Goal: Task Accomplishment & Management: Manage account settings

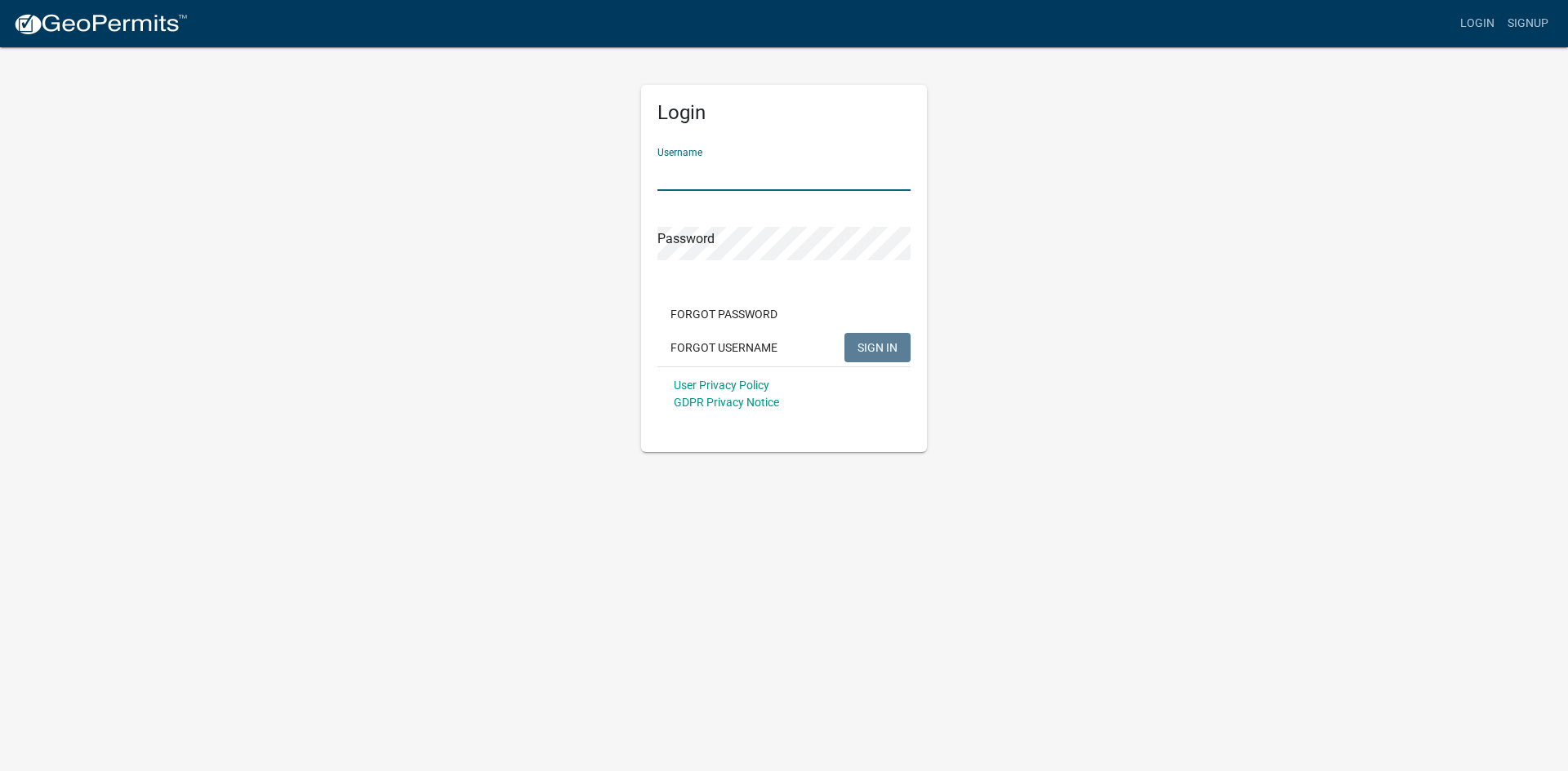
click at [739, 180] on input "Username" at bounding box center [784, 174] width 253 height 34
type input "[PERSON_NAME][EMAIL_ADDRESS][DOMAIN_NAME]"
click at [880, 347] on span "SIGN IN" at bounding box center [877, 347] width 40 height 13
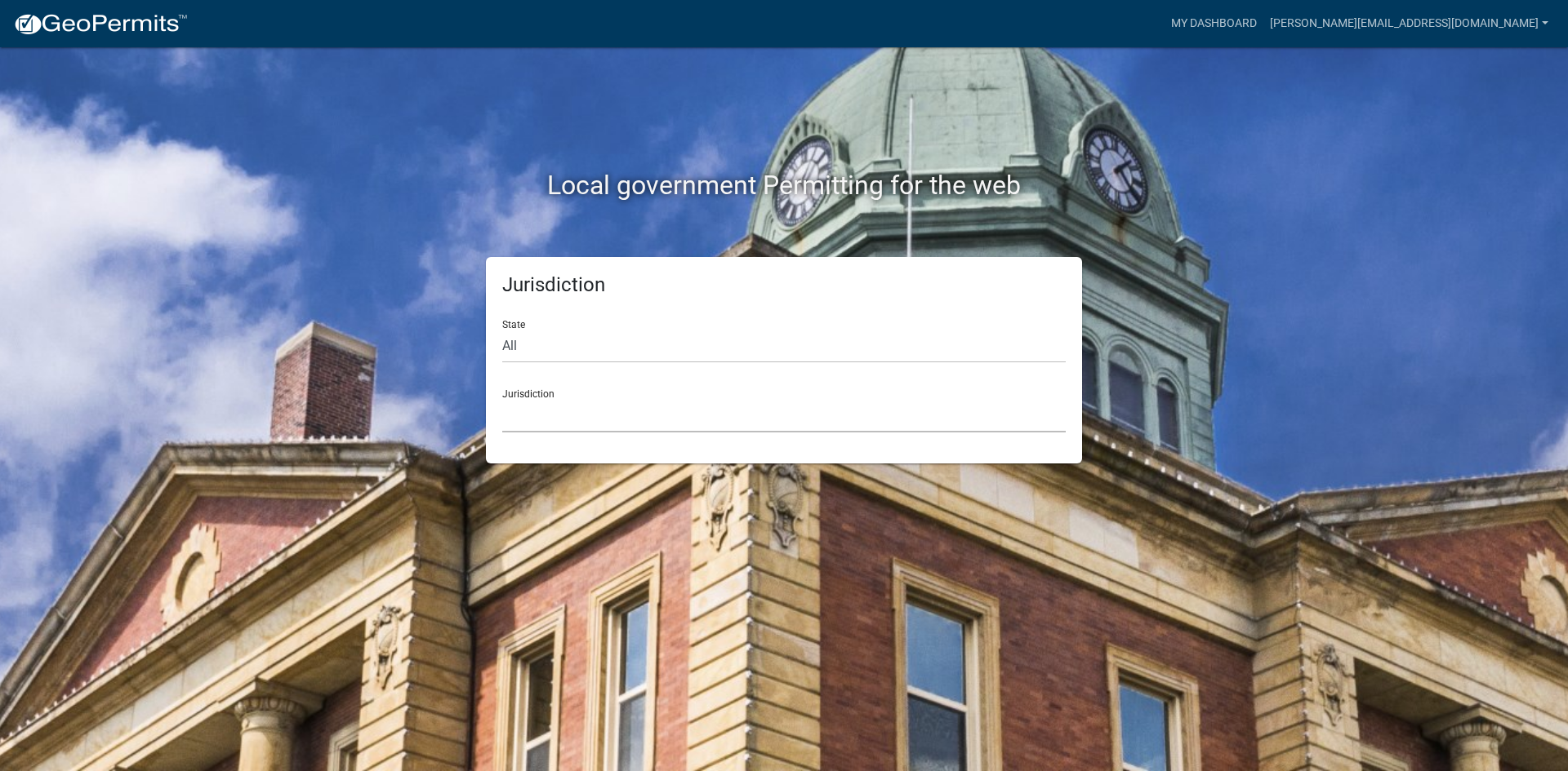
click at [565, 416] on select "[GEOGRAPHIC_DATA], [US_STATE] [GEOGRAPHIC_DATA], [US_STATE][PERSON_NAME][GEOGRA…" at bounding box center [784, 416] width 563 height 34
click at [1195, 239] on div "Local government Permitting for the web" at bounding box center [784, 151] width 931 height 209
click at [572, 316] on div "State All [US_STATE] [US_STATE] [US_STATE] [US_STATE] [US_STATE] [US_STATE] [US…" at bounding box center [784, 335] width 563 height 56
click at [571, 352] on select "All [US_STATE] [US_STATE] [US_STATE] [US_STATE] [US_STATE] [US_STATE] [US_STATE…" at bounding box center [784, 347] width 563 height 34
select select "[US_STATE]"
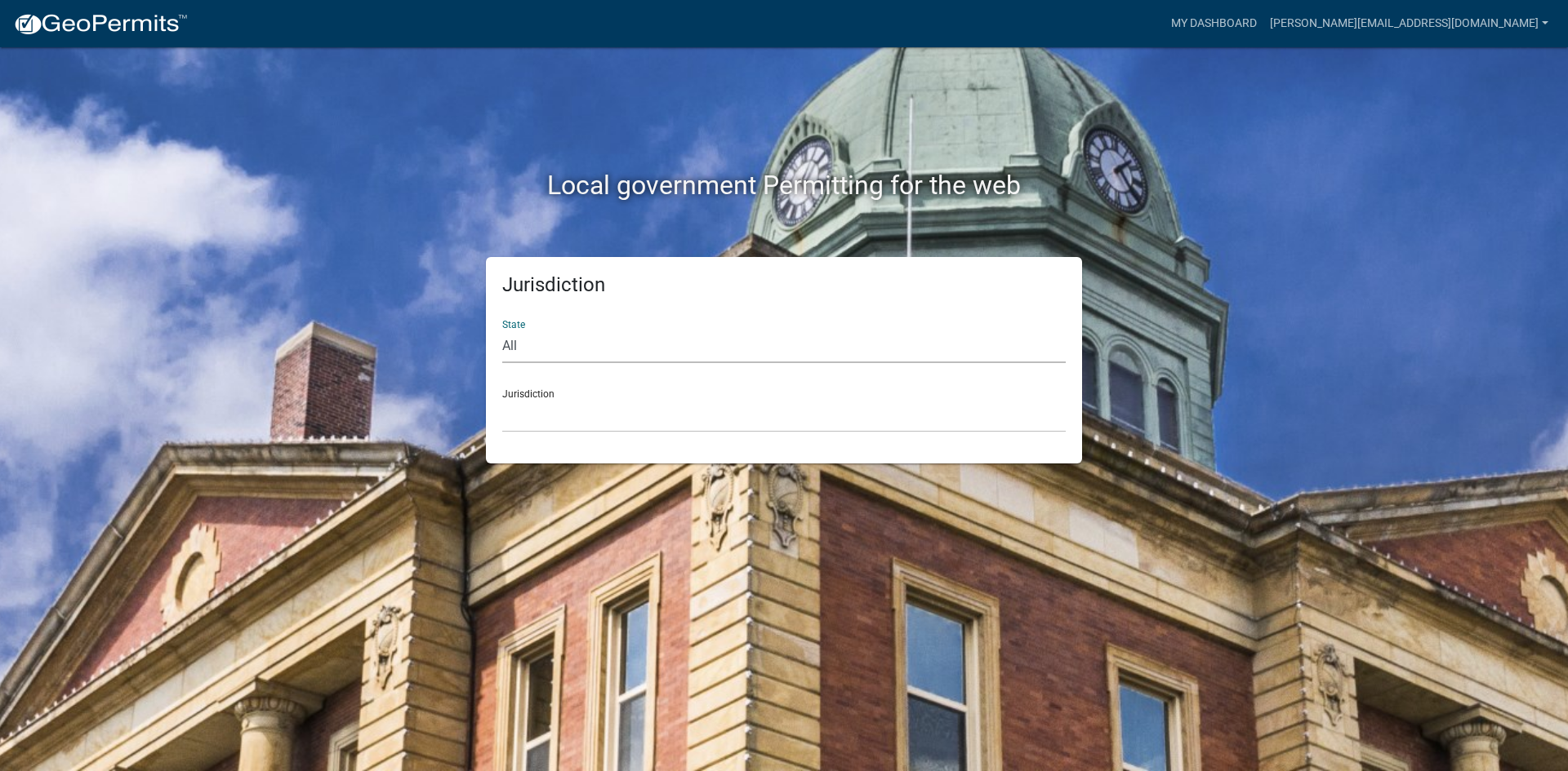
click at [502, 330] on select "All [US_STATE] [US_STATE] [US_STATE] [US_STATE] [US_STATE] [US_STATE] [US_STATE…" at bounding box center [784, 347] width 563 height 34
click at [1448, 387] on div "Local government Permitting for the web Jurisdiction State All [US_STATE] [US_S…" at bounding box center [784, 386] width 1568 height 771
click at [276, 593] on div "Local government Permitting for the web Jurisdiction State All [US_STATE] [US_S…" at bounding box center [784, 386] width 1568 height 771
click at [64, 23] on img at bounding box center [100, 24] width 175 height 24
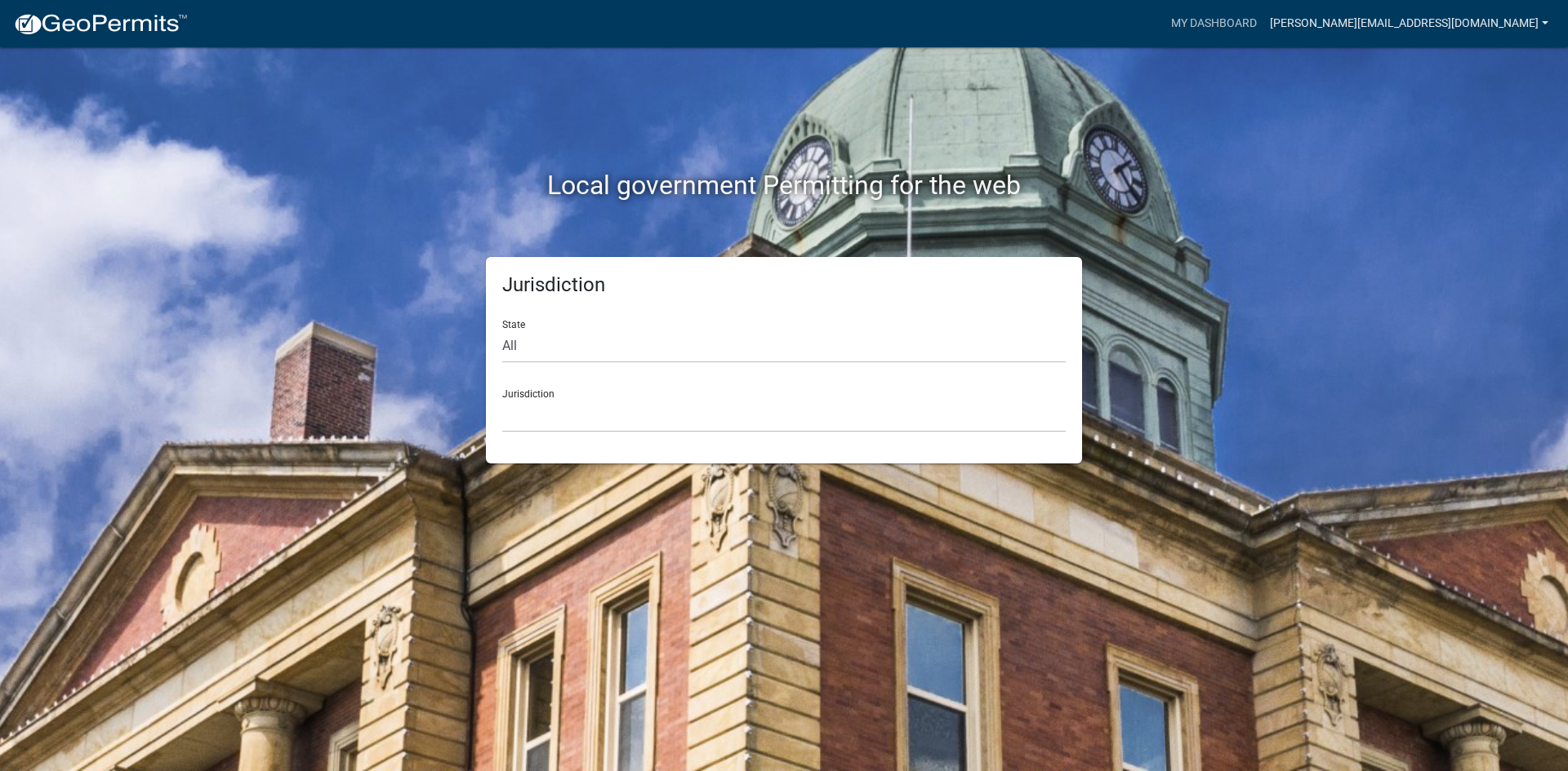
click at [1422, 17] on link "[PERSON_NAME][EMAIL_ADDRESS][DOMAIN_NAME]" at bounding box center [1408, 23] width 292 height 31
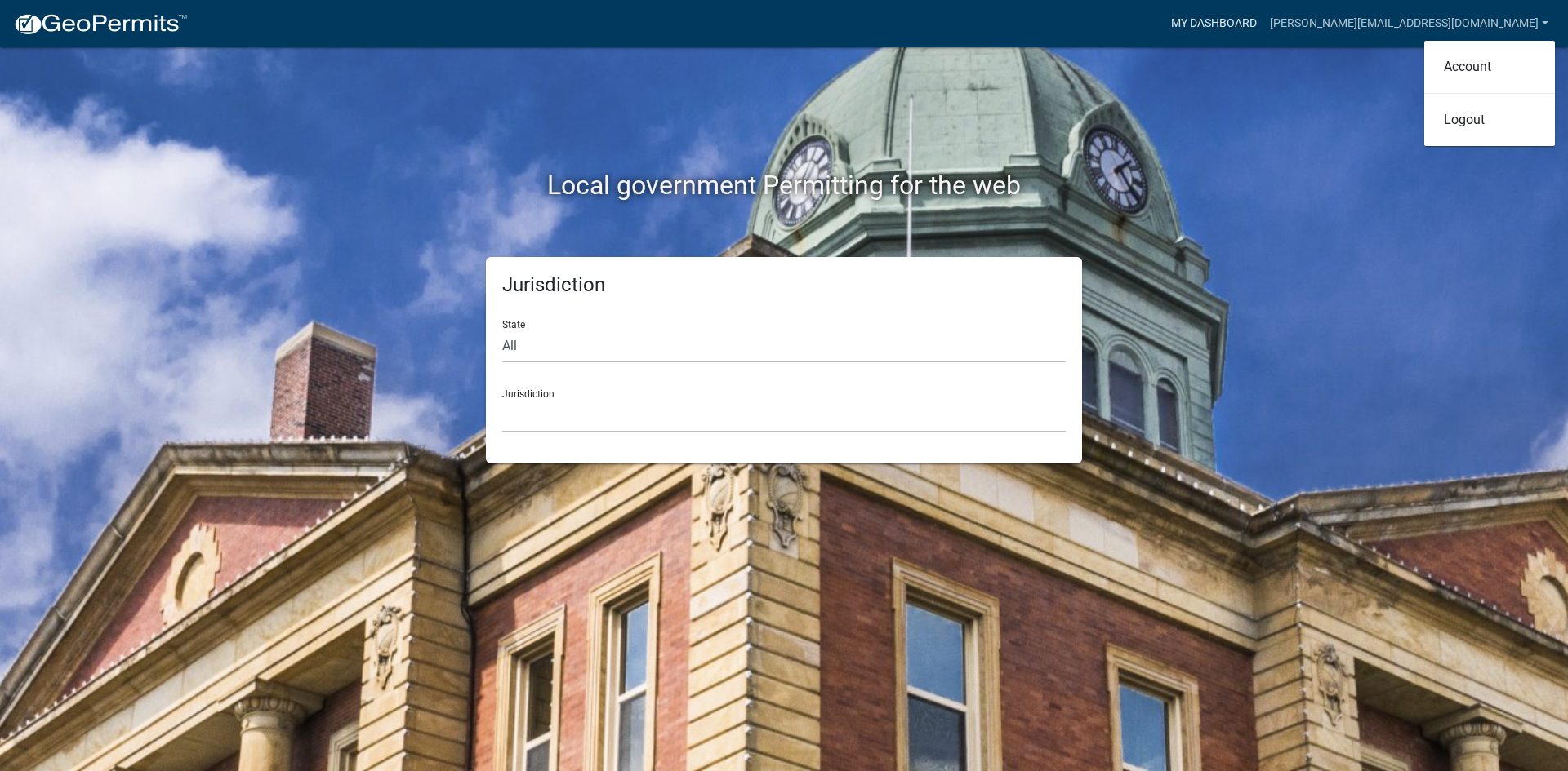
click at [1263, 23] on link "My Dashboard" at bounding box center [1213, 23] width 99 height 31
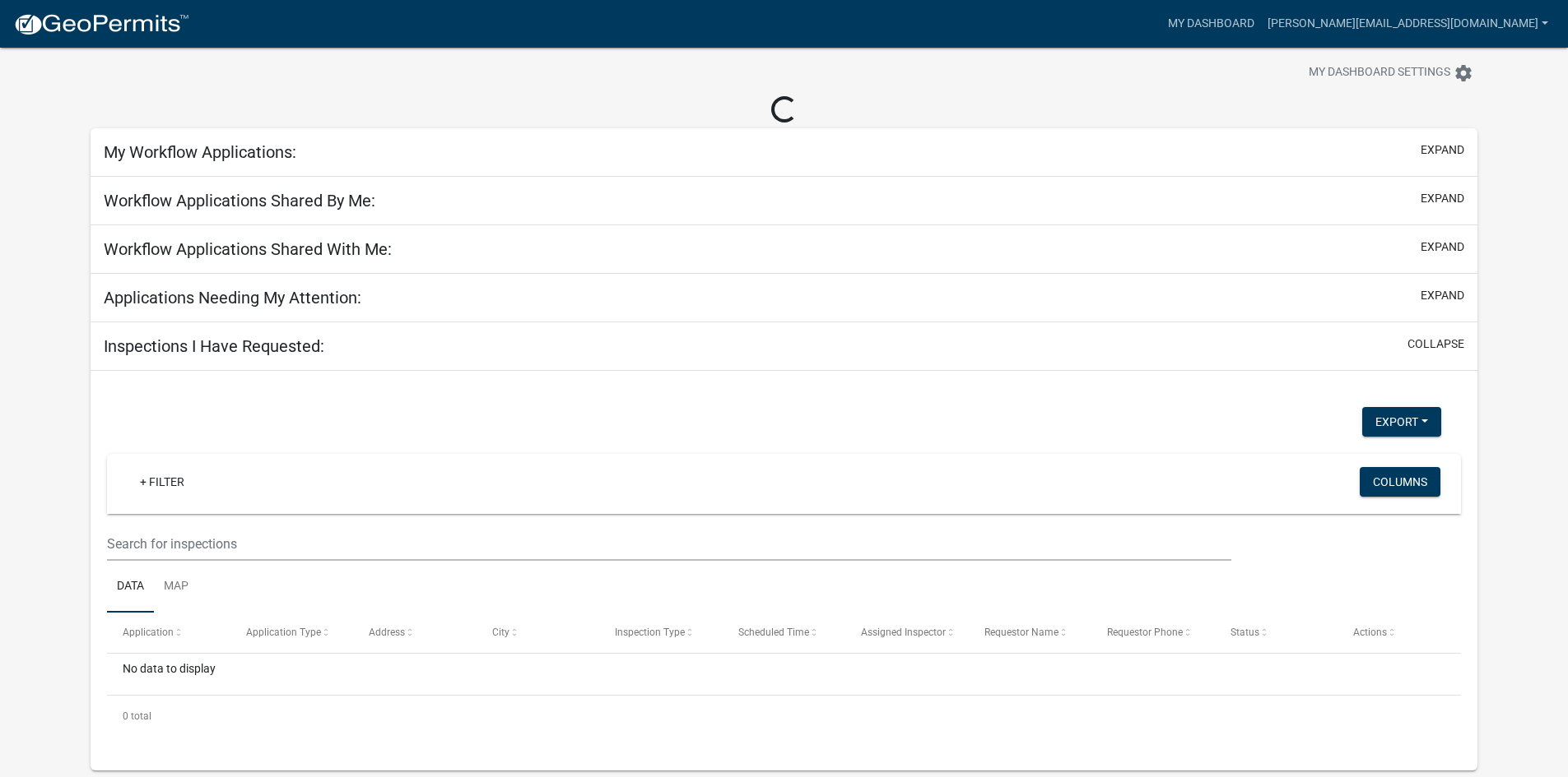
scroll to position [47, 0]
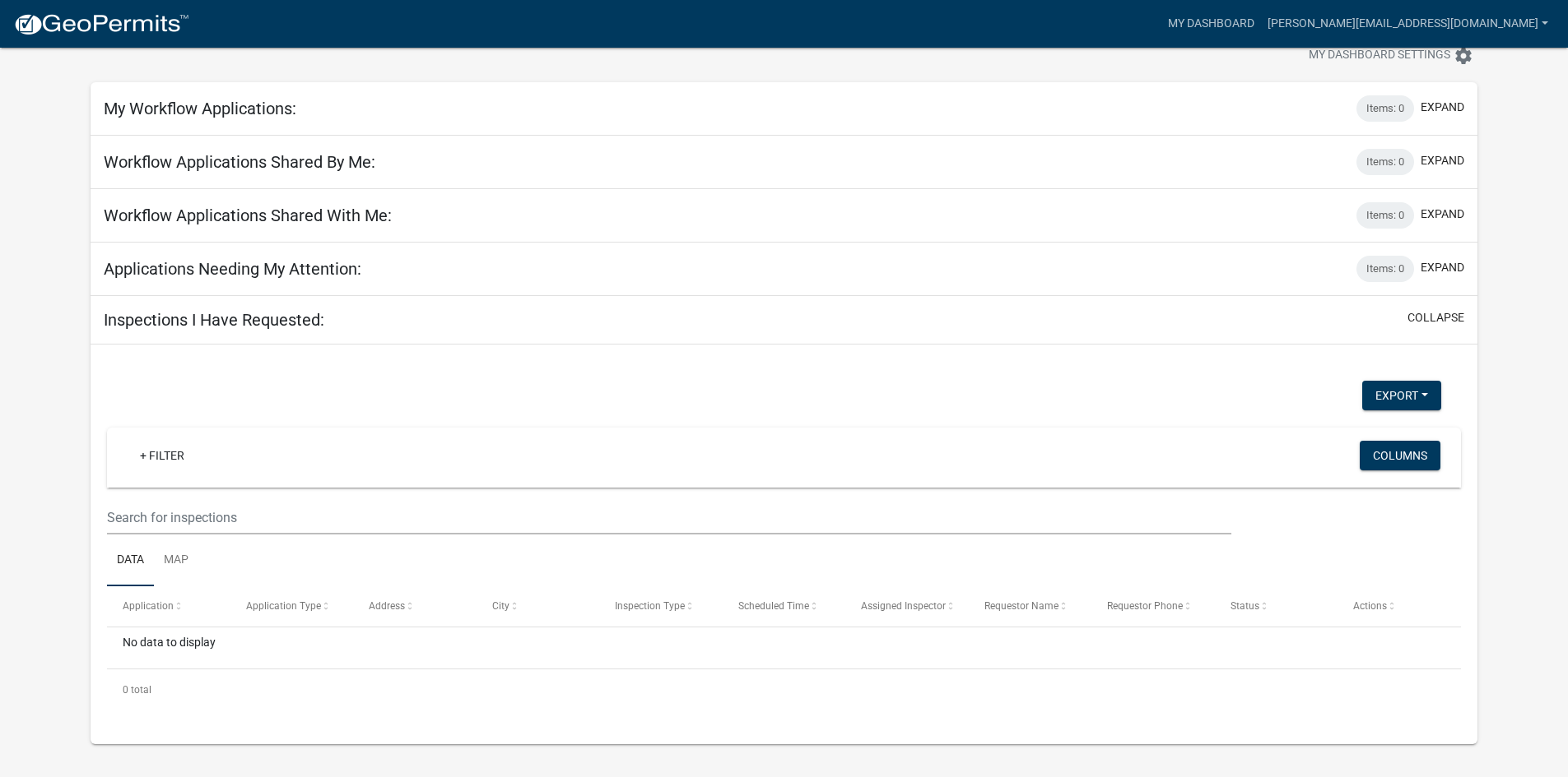
click at [205, 94] on div "My Workflow Applications: Items: 0 expand" at bounding box center [784, 109] width 1386 height 54
click at [157, 610] on span "Application" at bounding box center [148, 606] width 51 height 11
click at [172, 553] on link "Map" at bounding box center [176, 561] width 44 height 53
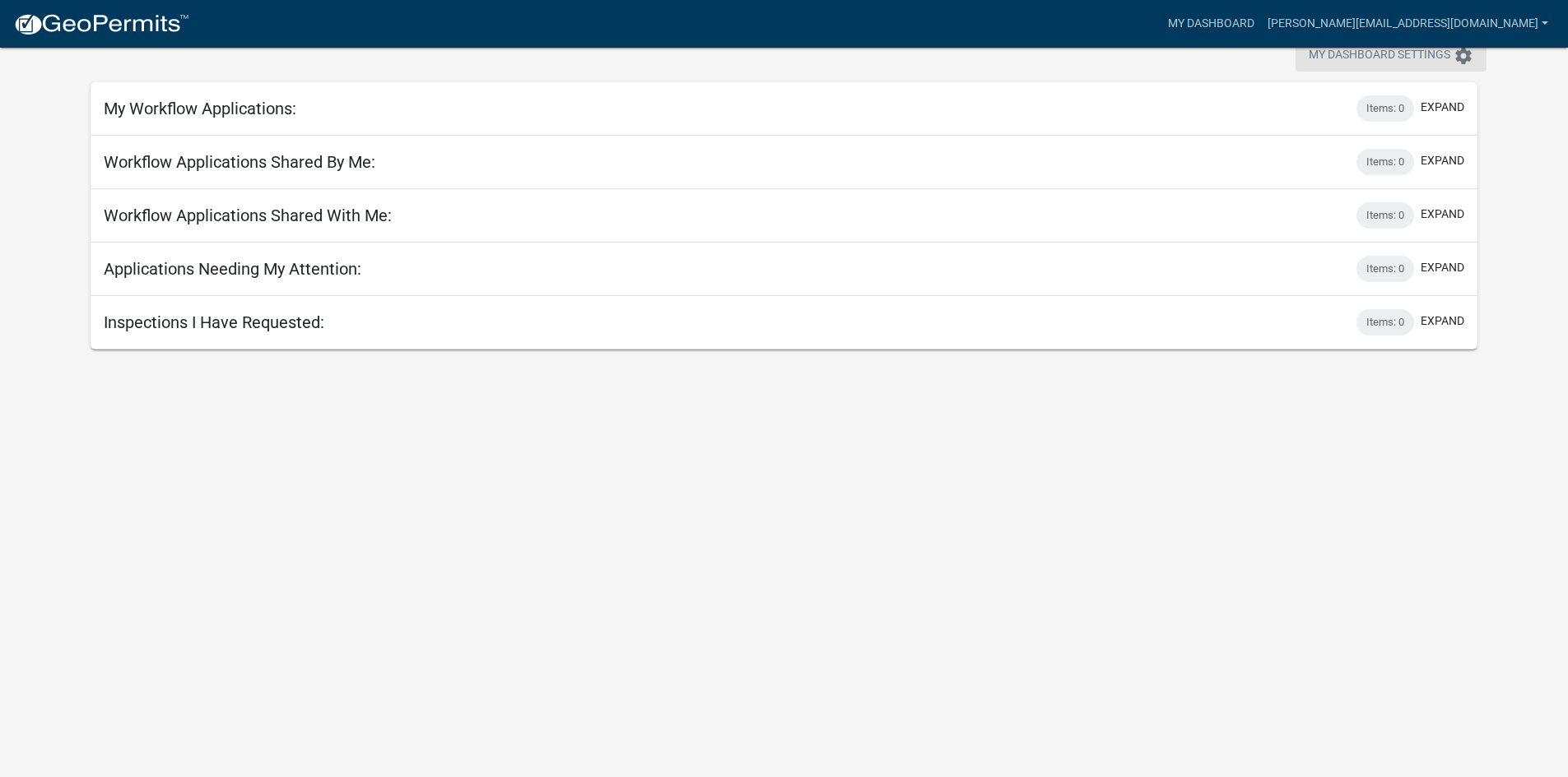
click at [1448, 55] on span "My Dashboard Settings" at bounding box center [1380, 56] width 142 height 20
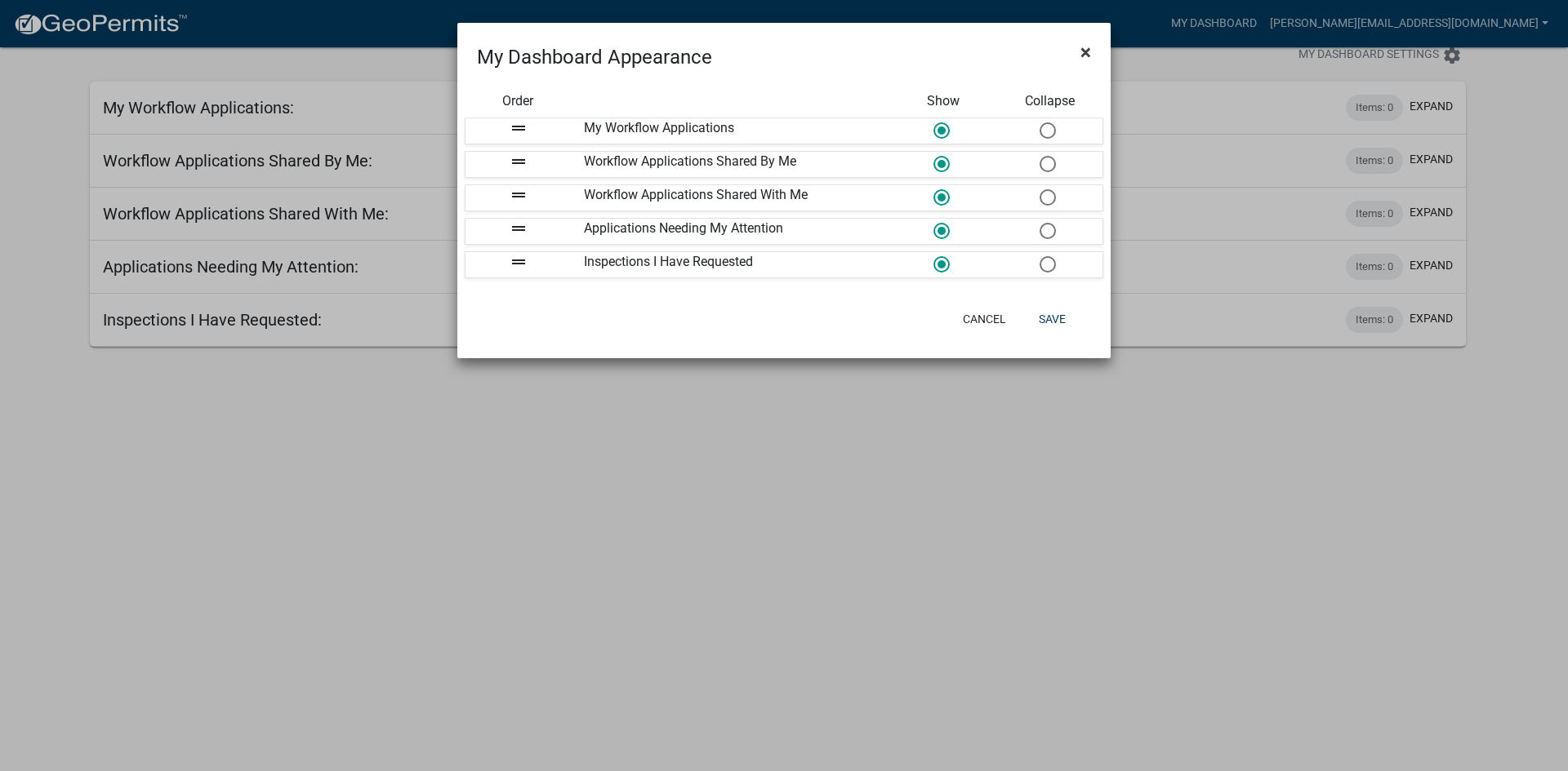
click at [1088, 47] on span "×" at bounding box center [1085, 53] width 10 height 23
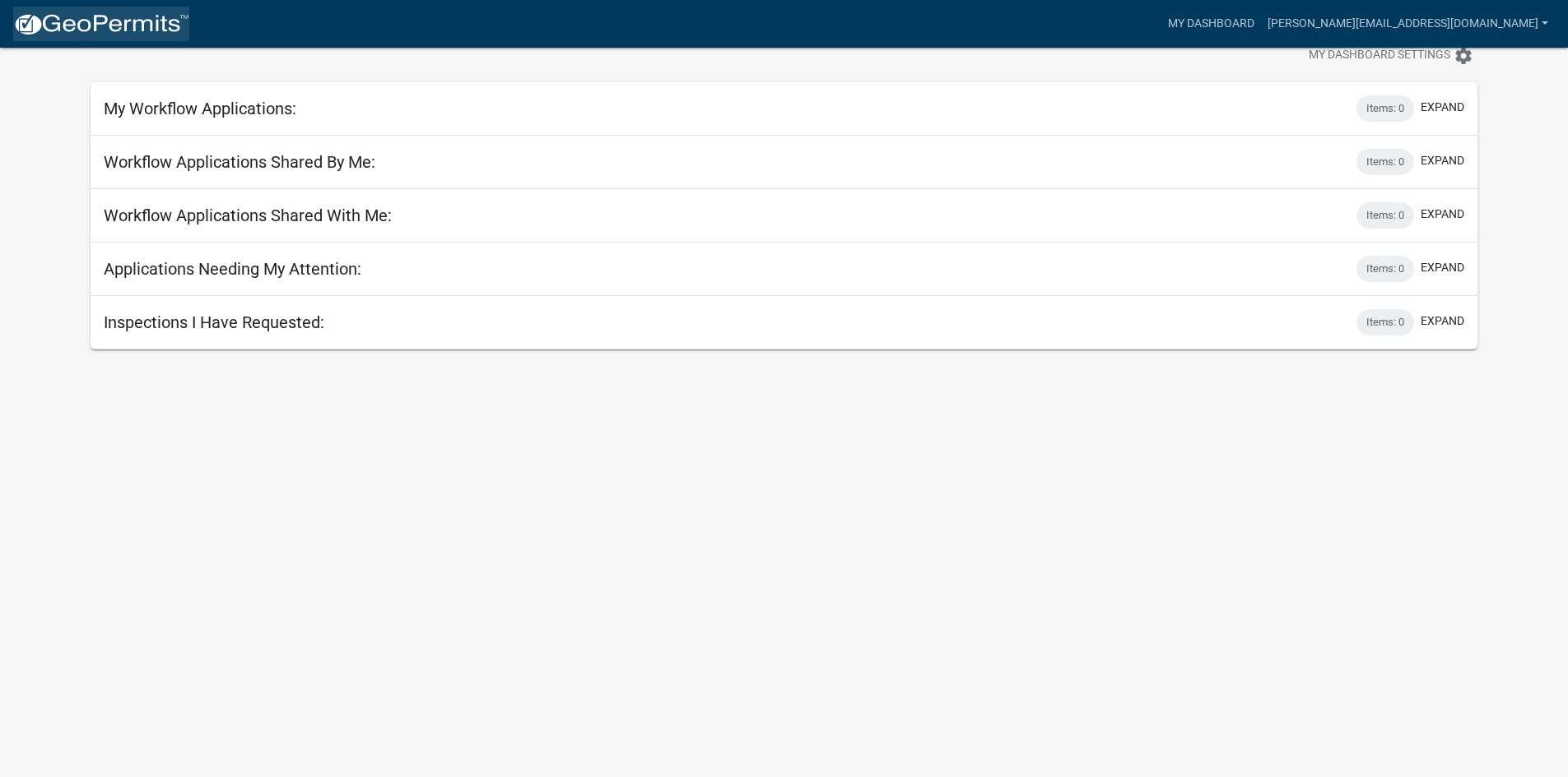
click at [27, 20] on img at bounding box center [101, 25] width 176 height 25
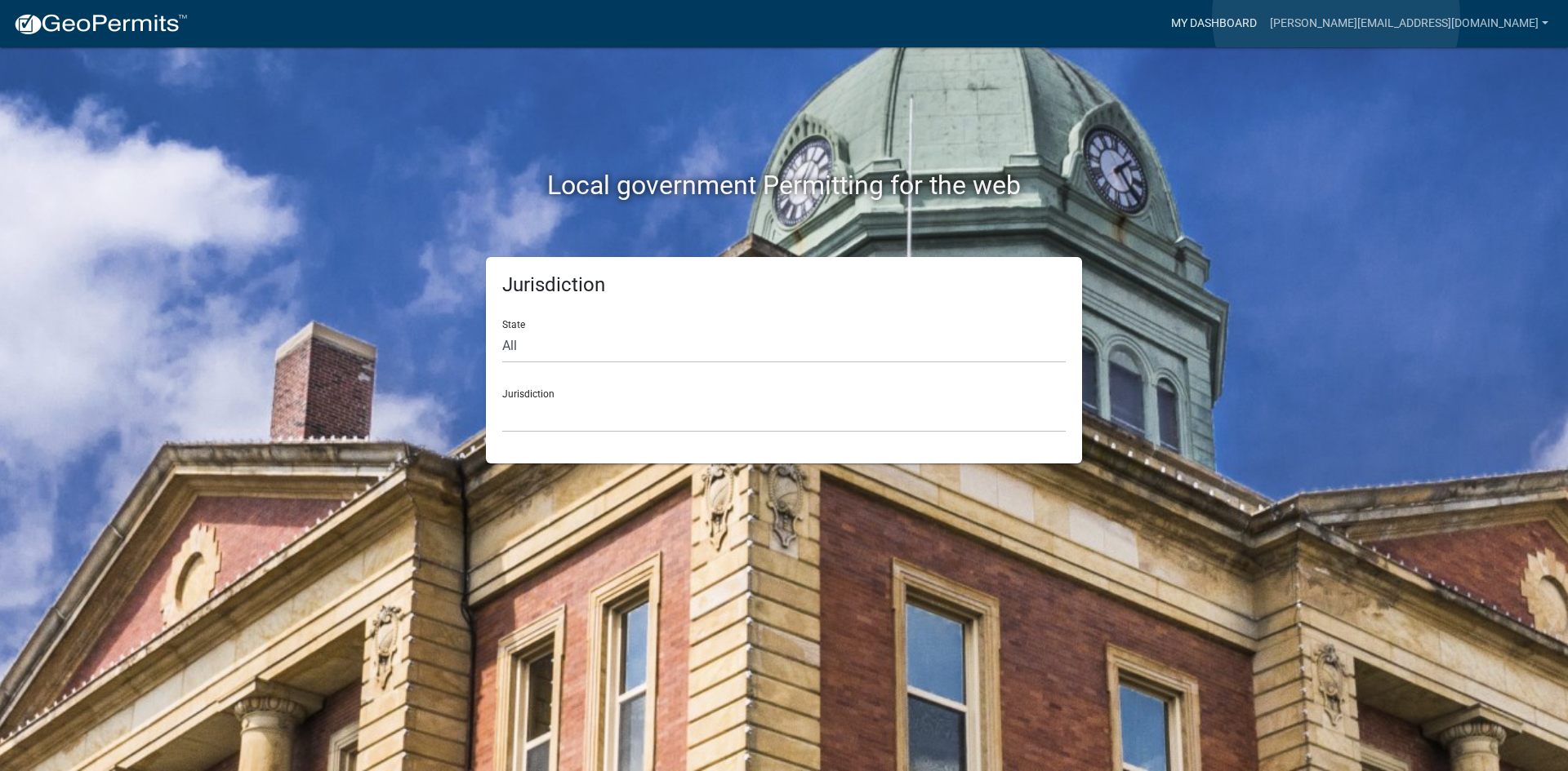
click at [1263, 16] on link "My Dashboard" at bounding box center [1213, 23] width 99 height 31
click at [1263, 24] on link "My Dashboard" at bounding box center [1213, 23] width 99 height 31
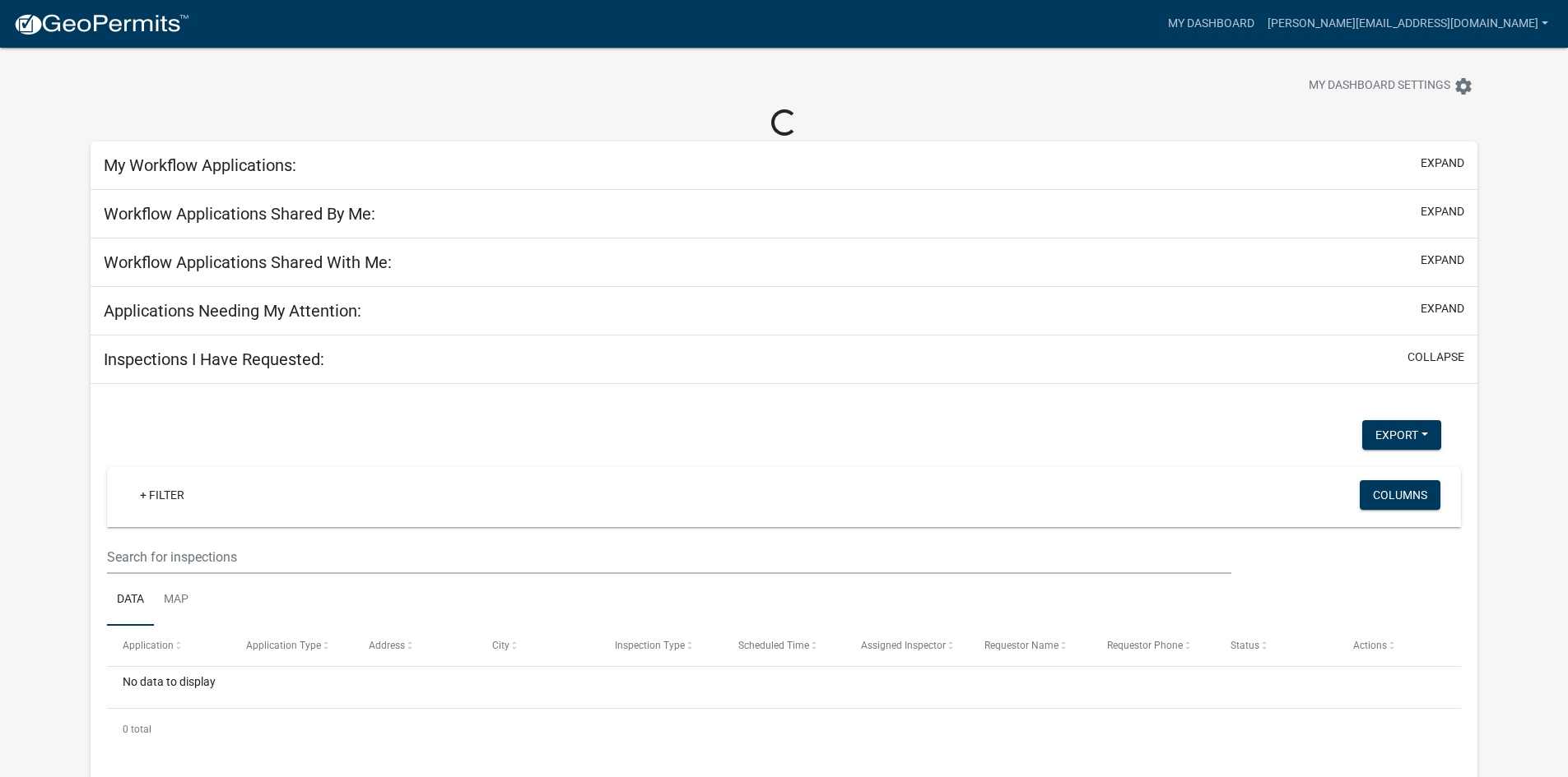
scroll to position [47, 0]
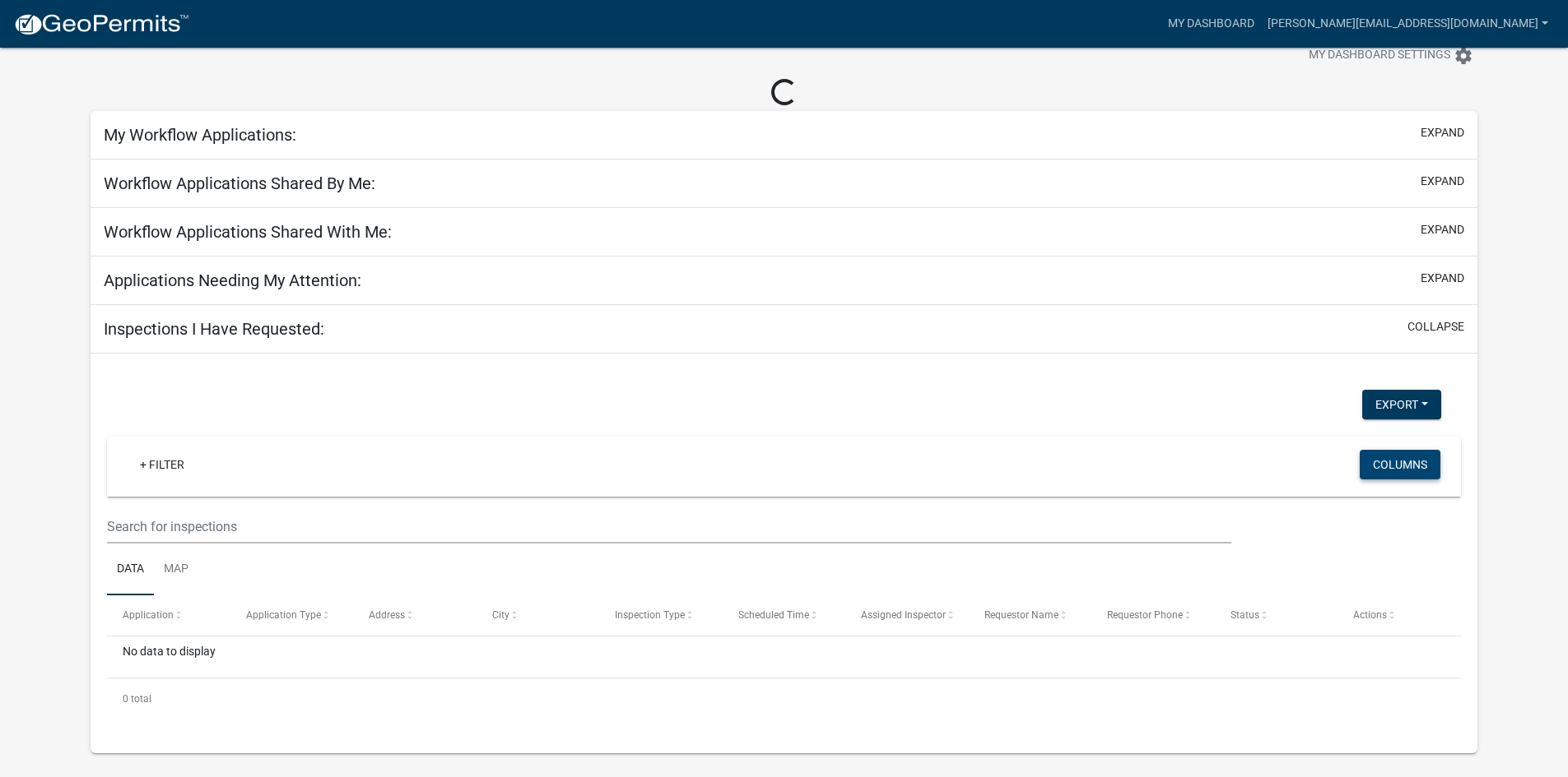
click at [1403, 462] on button "Columns" at bounding box center [1400, 464] width 80 height 29
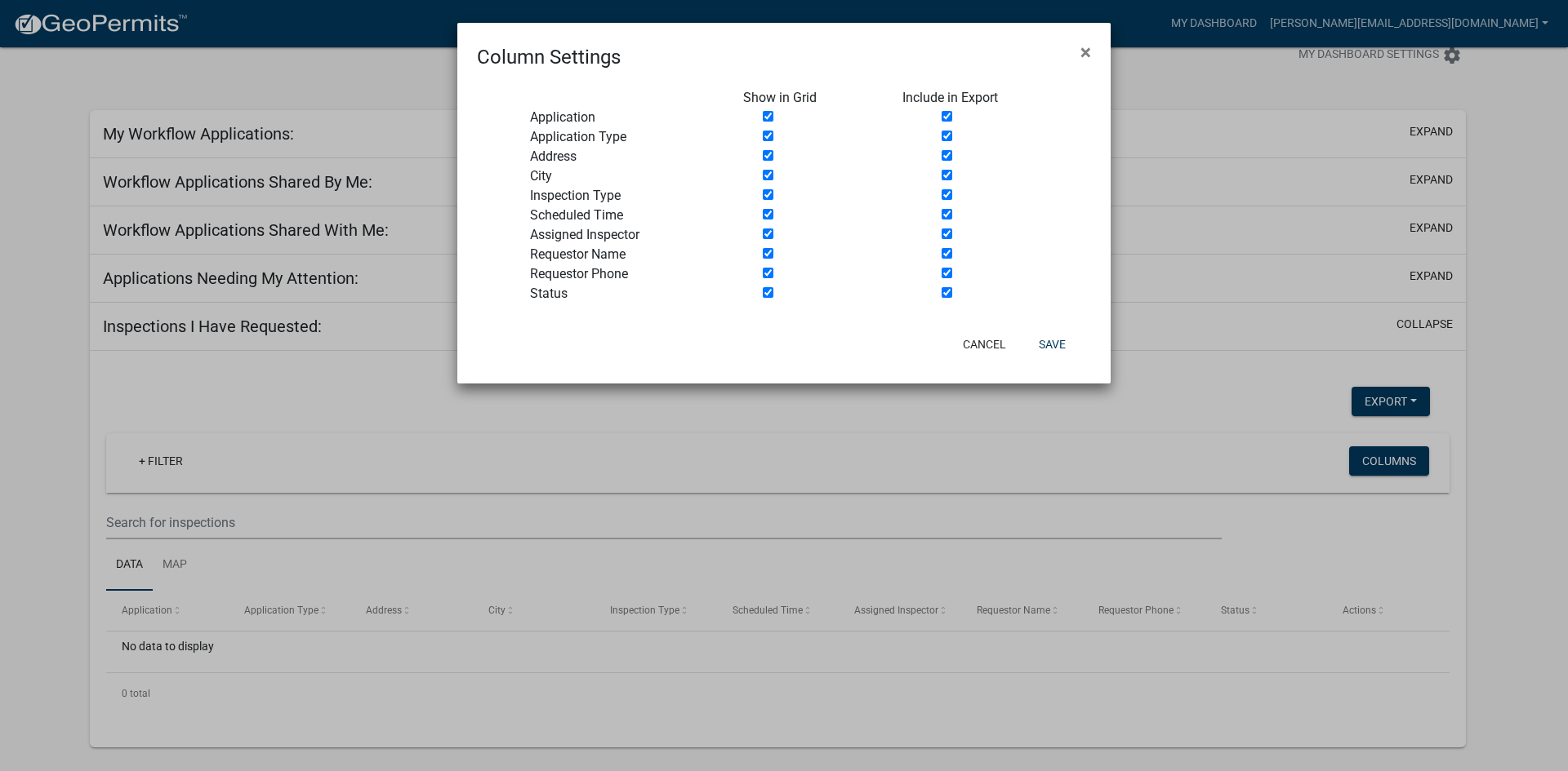
click at [927, 394] on ngb-modal-window "Column Settings × Show in Grid Include in Export Application Application Type A…" at bounding box center [784, 386] width 1568 height 771
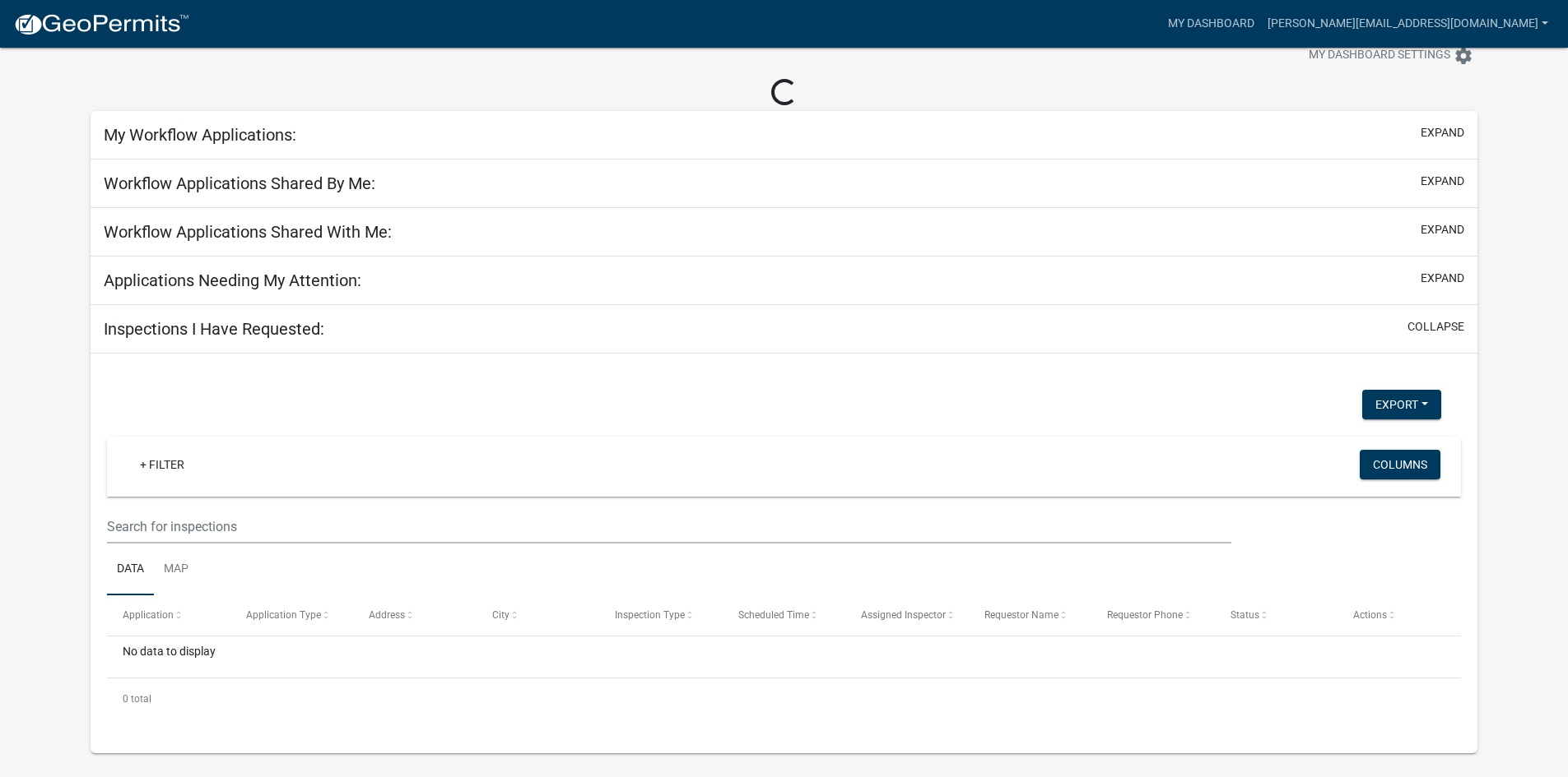
click at [121, 571] on link "Data" at bounding box center [131, 570] width 47 height 53
click at [159, 653] on div "No data to display" at bounding box center [783, 658] width 1353 height 42
click at [284, 617] on datatable-header-cell "Application Type" at bounding box center [292, 615] width 123 height 40
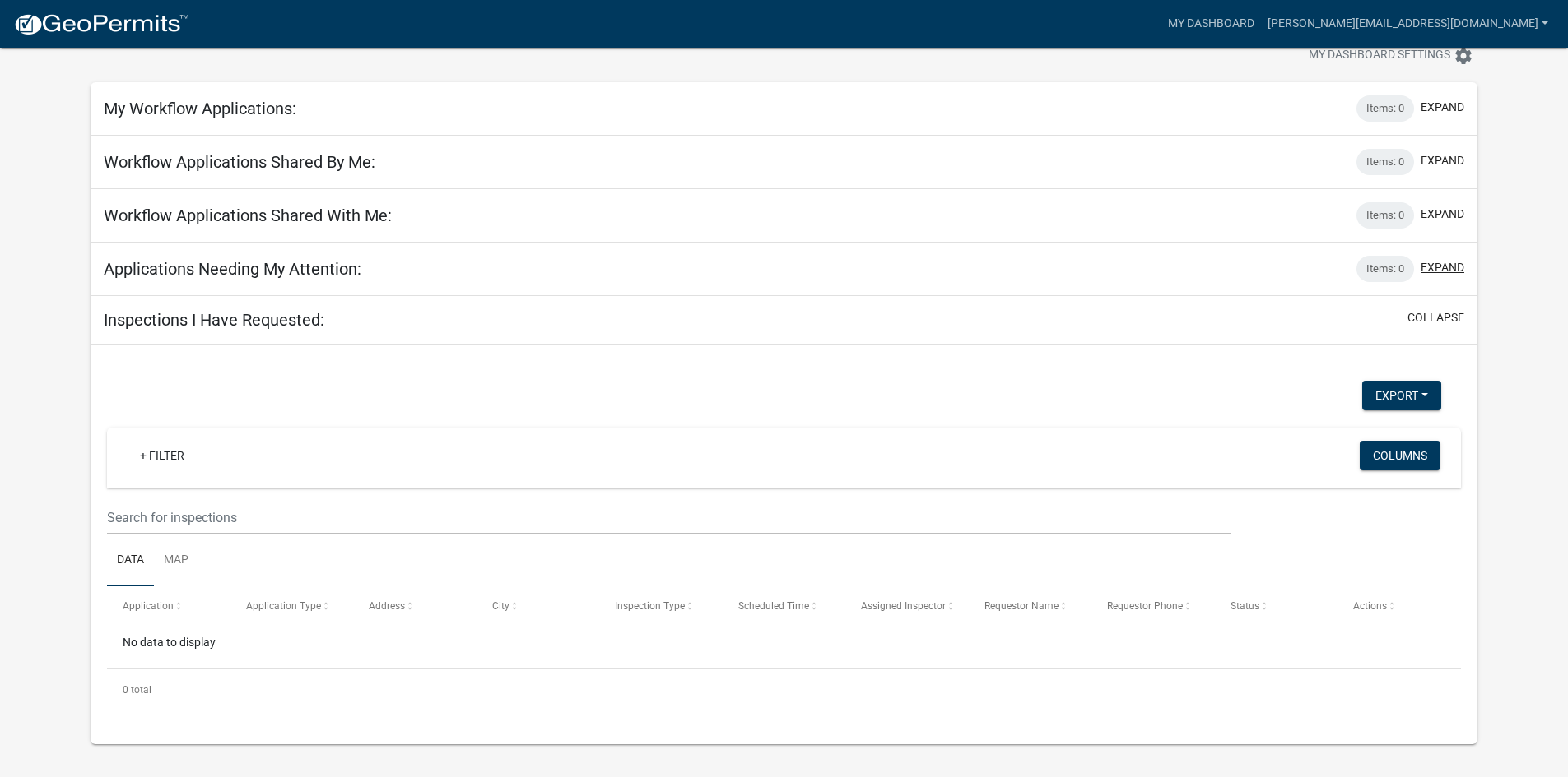
click at [1441, 262] on button "expand" at bounding box center [1442, 268] width 44 height 17
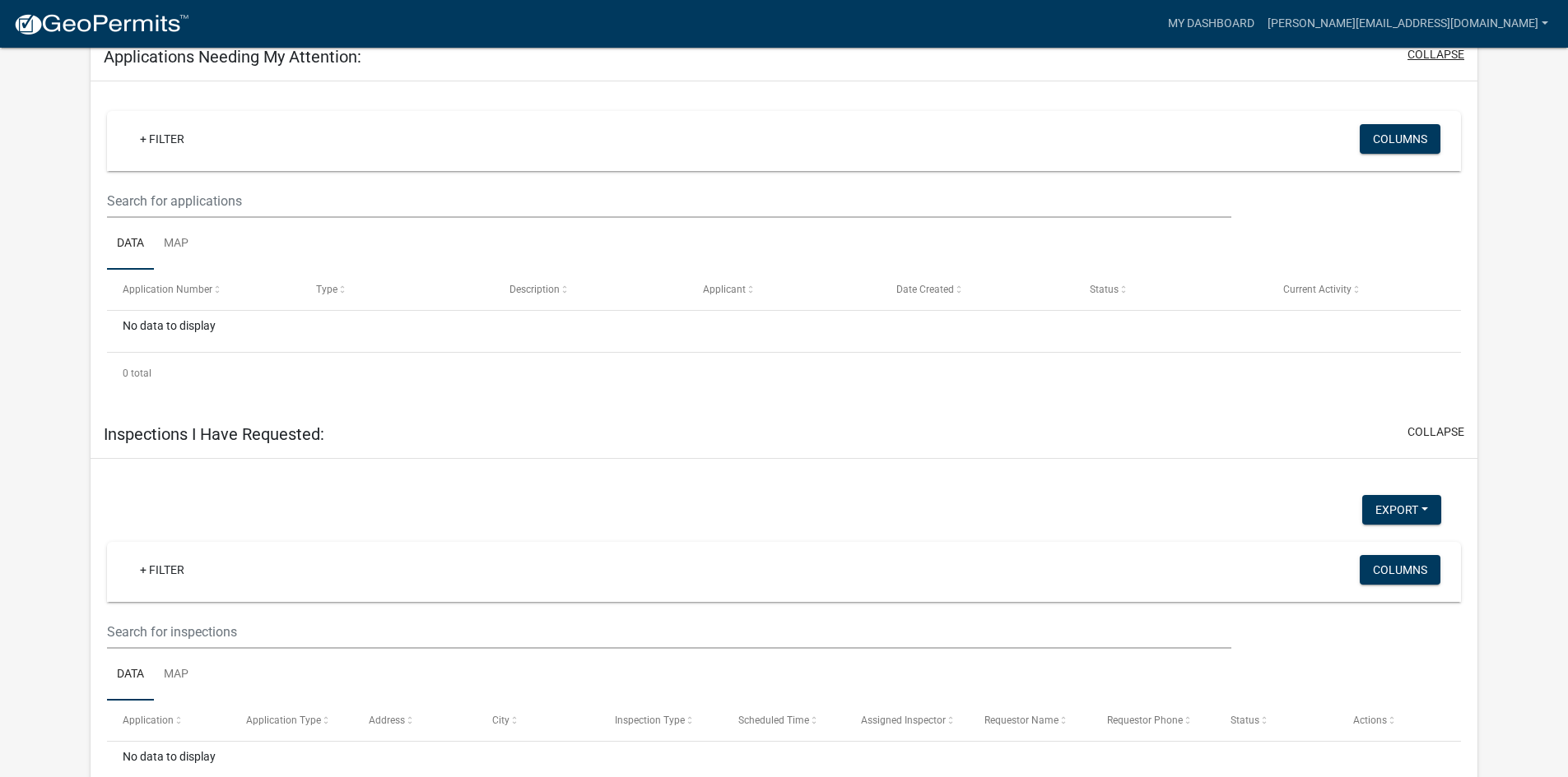
scroll to position [9, 0]
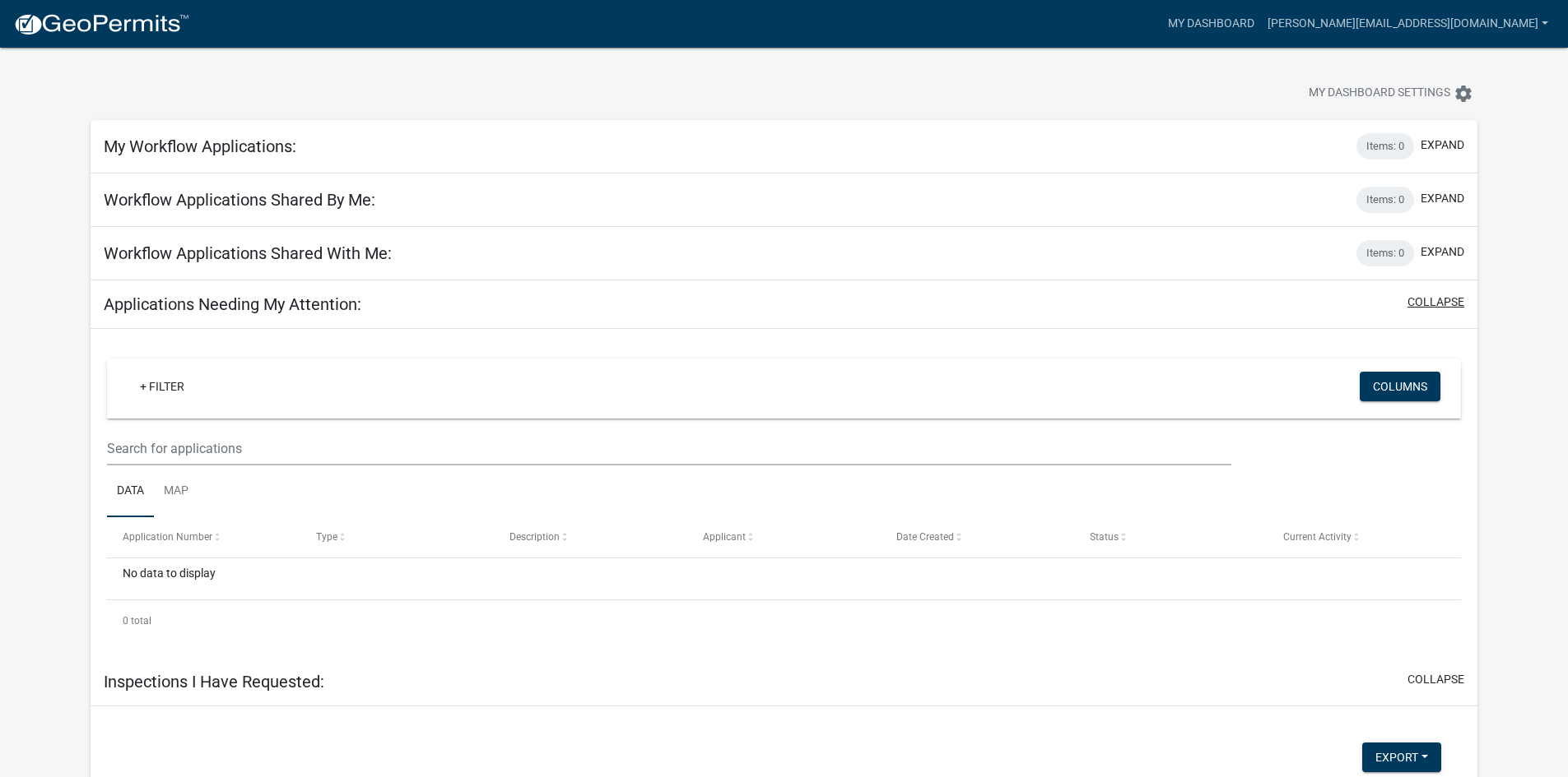
click at [1445, 301] on button "collapse" at bounding box center [1436, 302] width 57 height 17
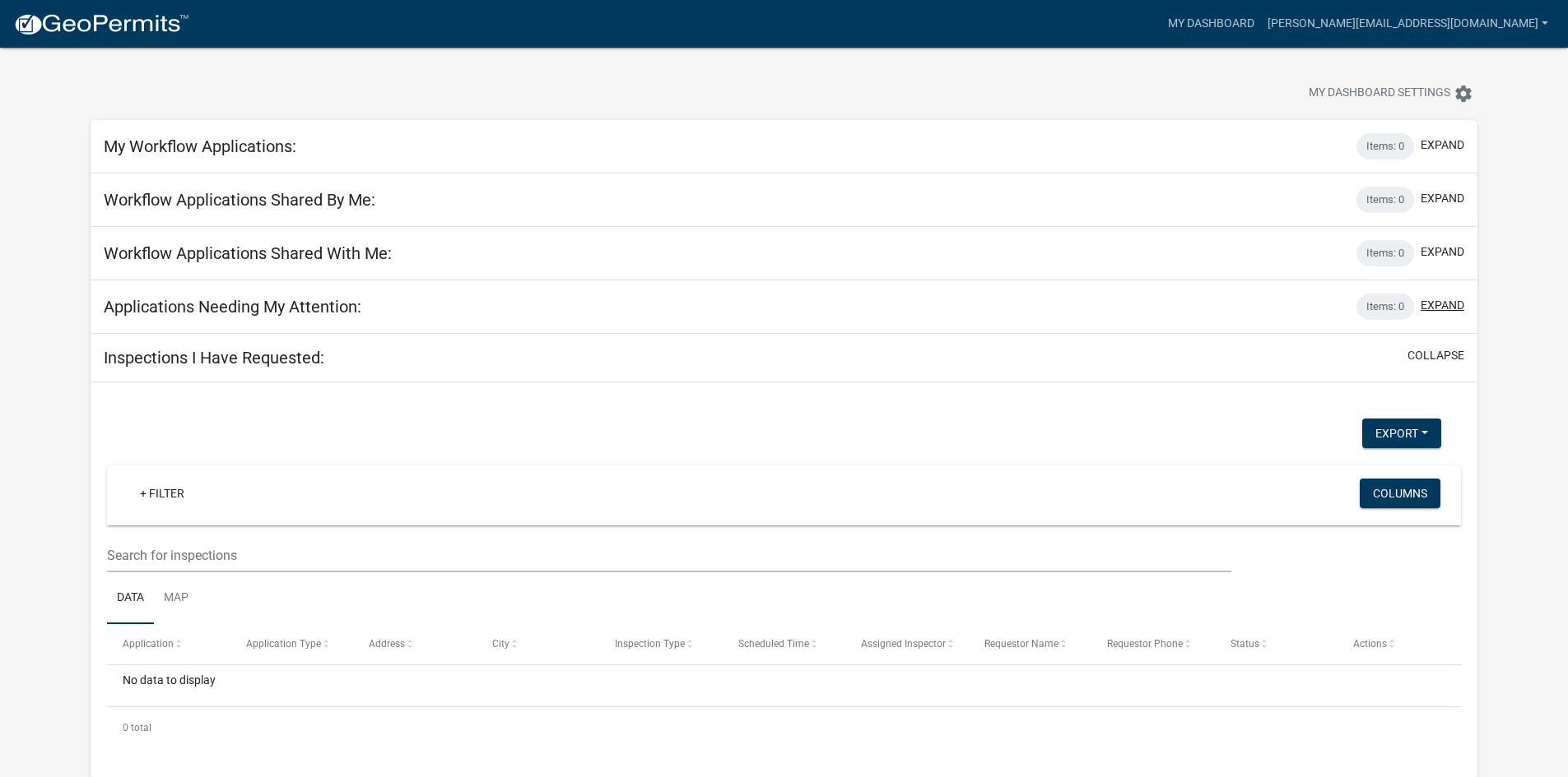
click at [1449, 308] on button "expand" at bounding box center [1442, 305] width 44 height 17
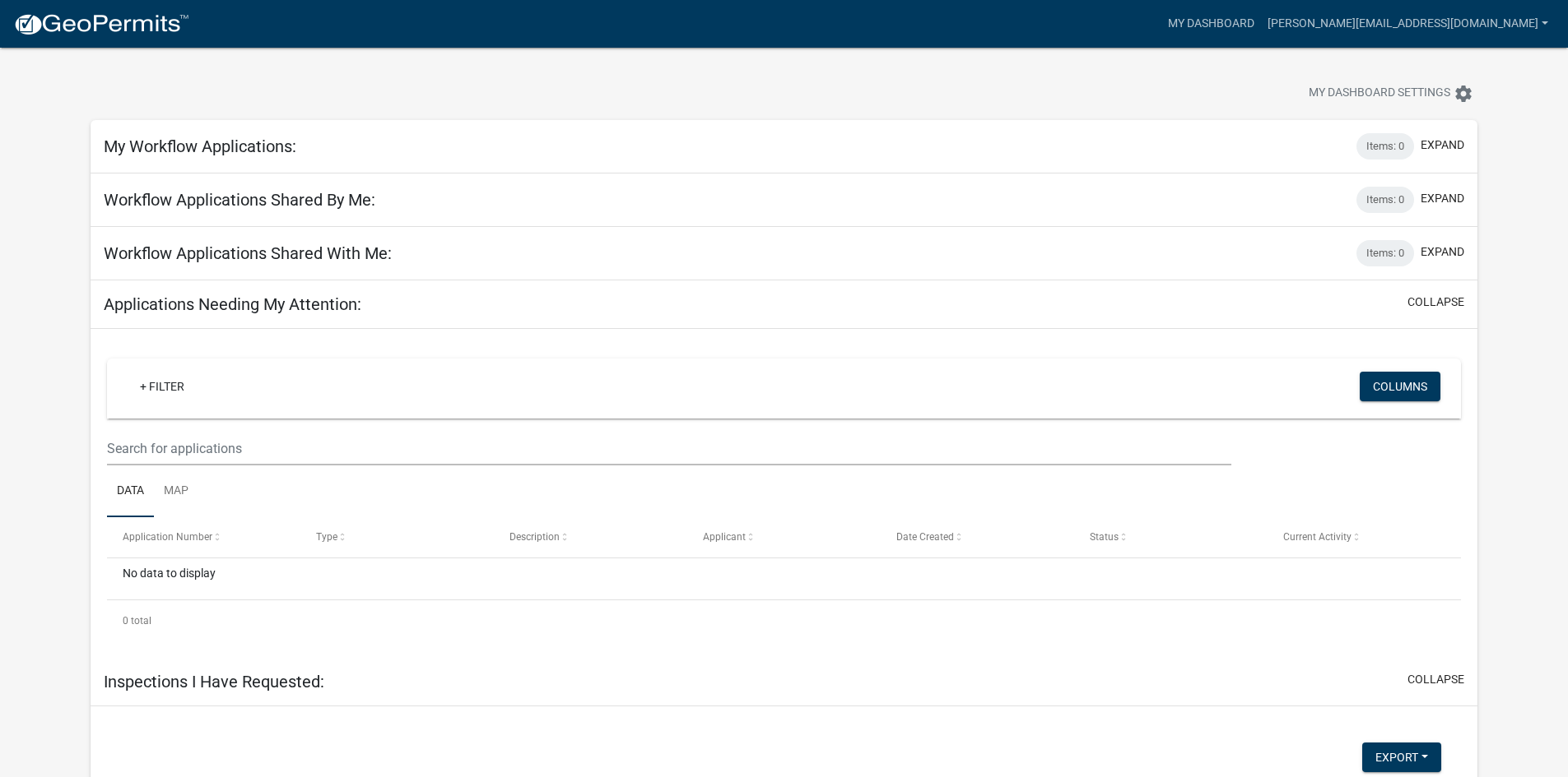
click at [296, 306] on h5 "Applications Needing My Attention:" at bounding box center [233, 304] width 257 height 20
click at [175, 392] on link "+ Filter" at bounding box center [162, 386] width 71 height 29
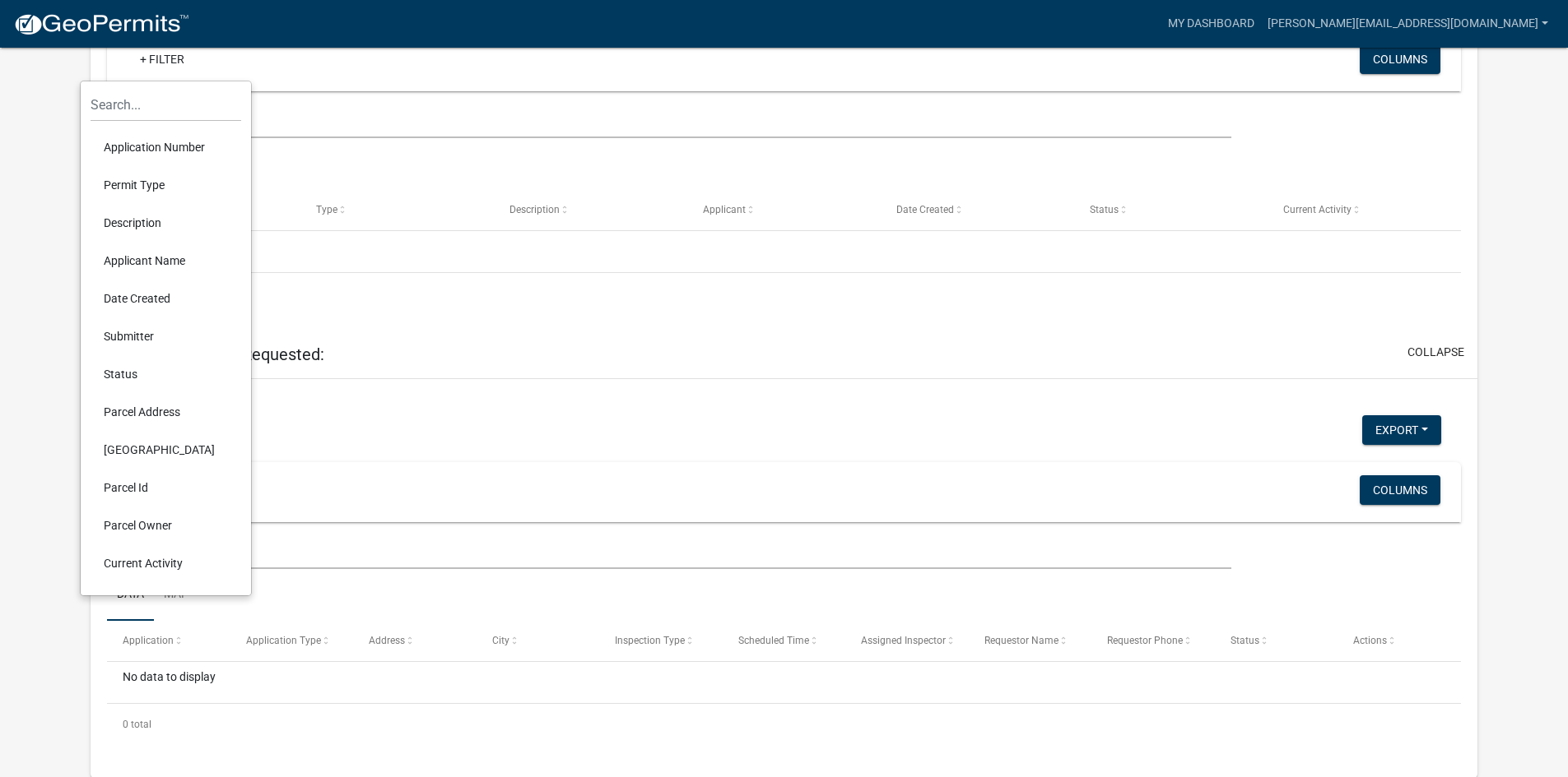
scroll to position [339, 0]
click at [60, 484] on app-user-applications "more_horiz My Dashboard [PERSON_NAME][EMAIL_ADDRESS][DOMAIN_NAME] Account Logou…" at bounding box center [784, 243] width 1568 height 1068
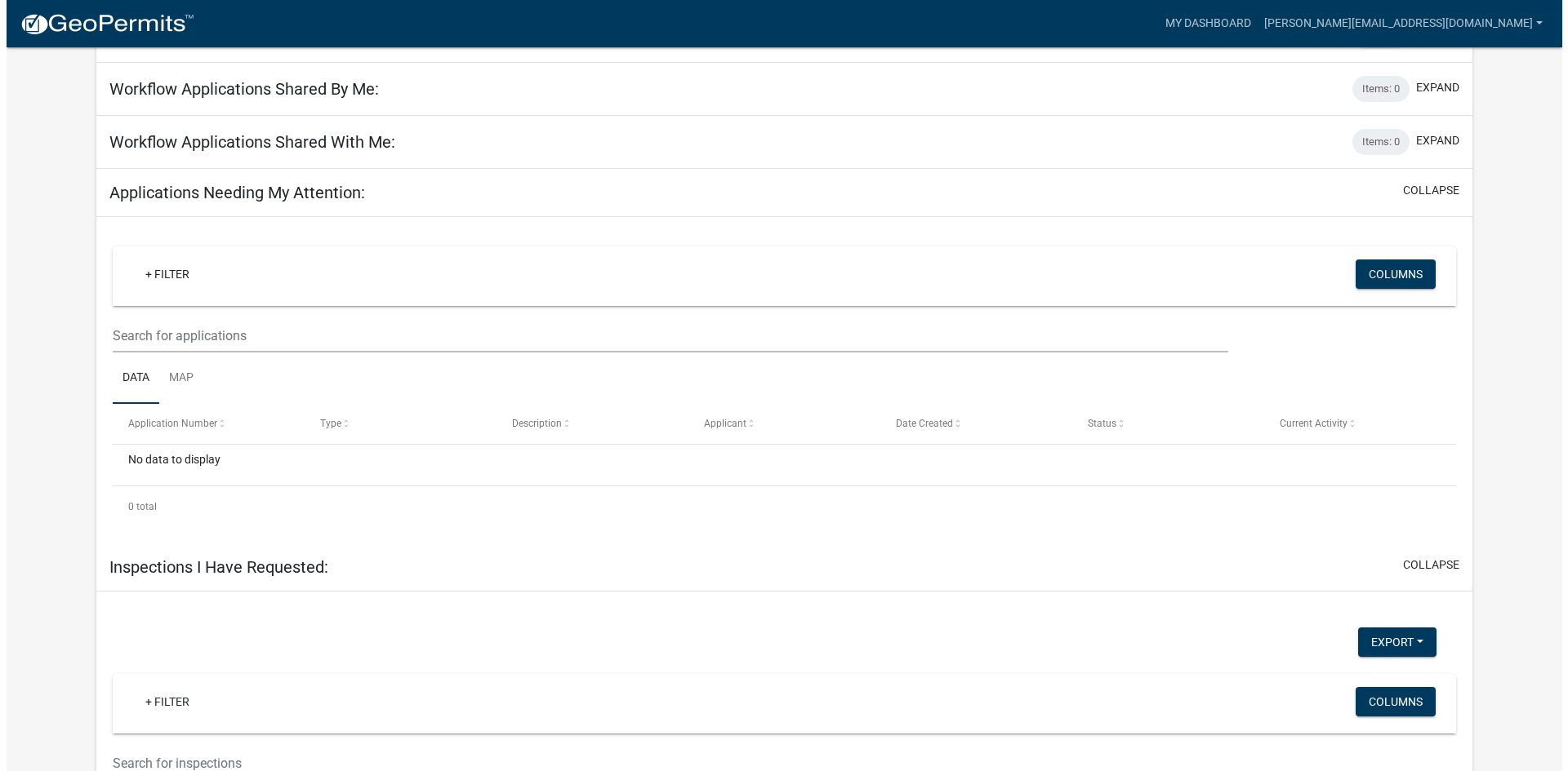
scroll to position [0, 0]
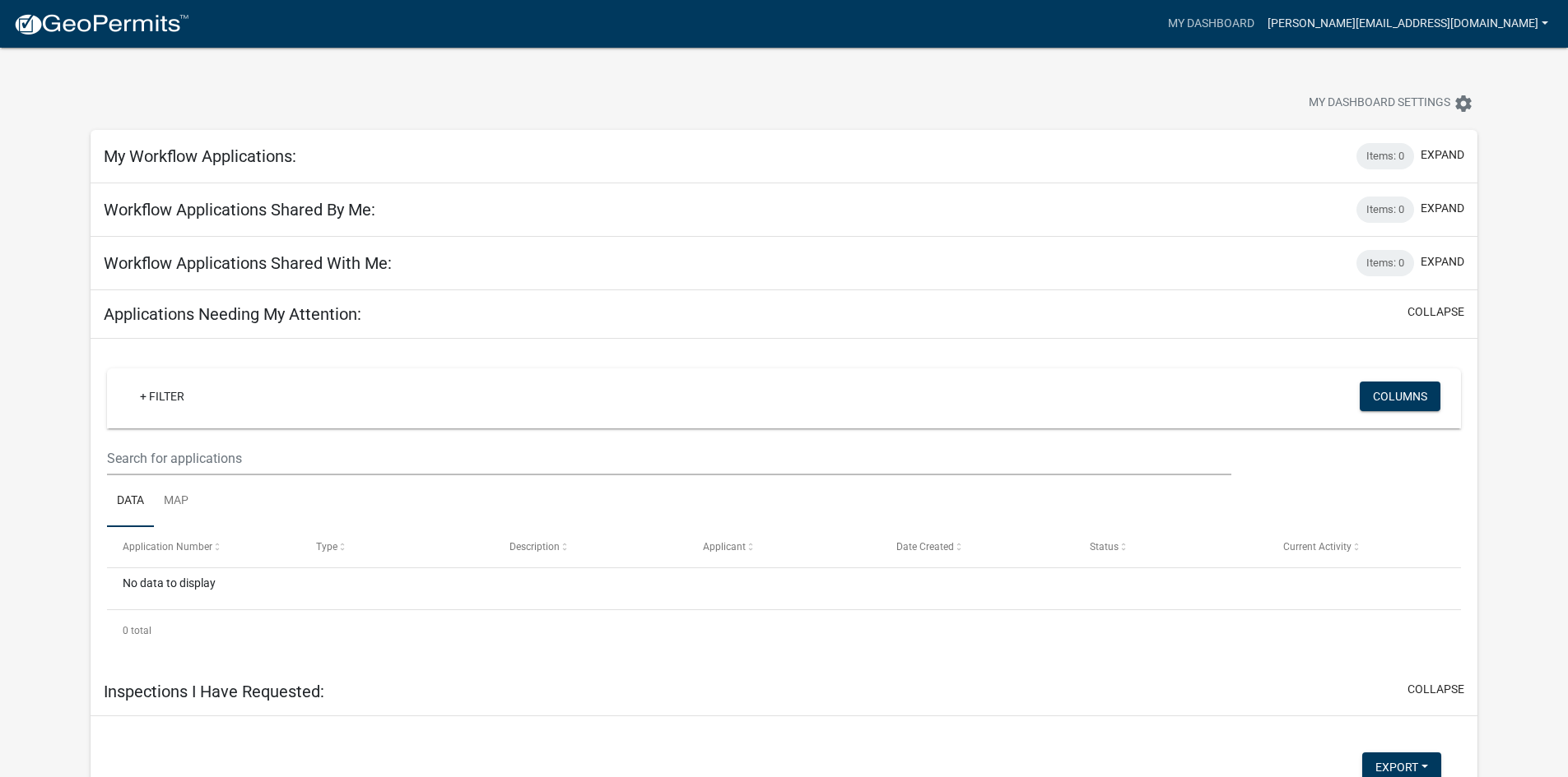
click at [1506, 22] on link "[PERSON_NAME][EMAIL_ADDRESS][DOMAIN_NAME]" at bounding box center [1407, 24] width 294 height 31
click at [1497, 125] on link "Logout" at bounding box center [1489, 121] width 131 height 40
